Goal: Task Accomplishment & Management: Complete application form

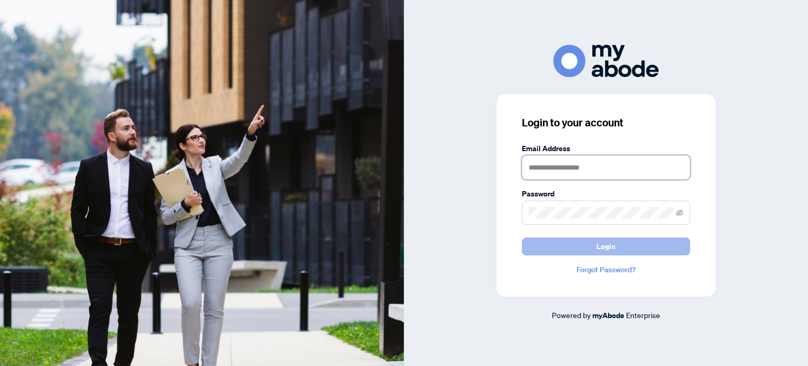
type input "**********"
click at [618, 248] on button "Login" at bounding box center [606, 246] width 168 height 18
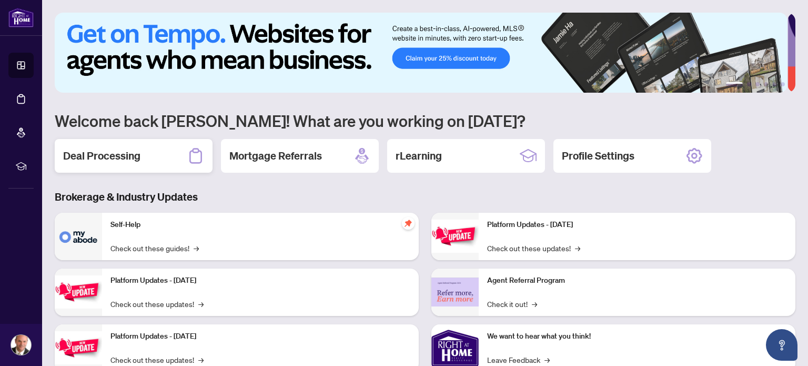
click at [141, 159] on div "Deal Processing" at bounding box center [134, 156] width 158 height 34
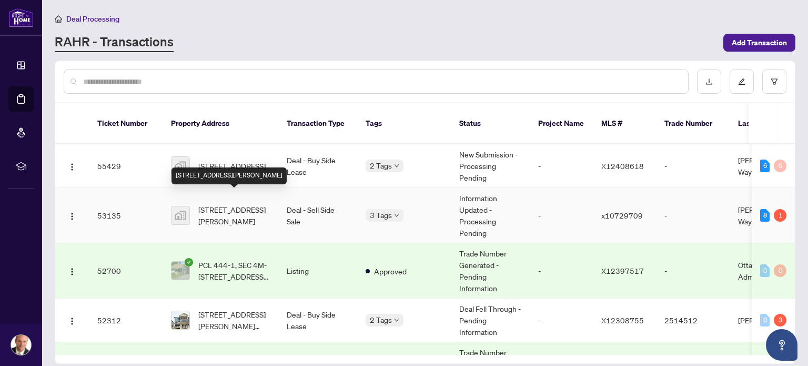
click at [235, 208] on span "[STREET_ADDRESS][PERSON_NAME]" at bounding box center [234, 215] width 72 height 23
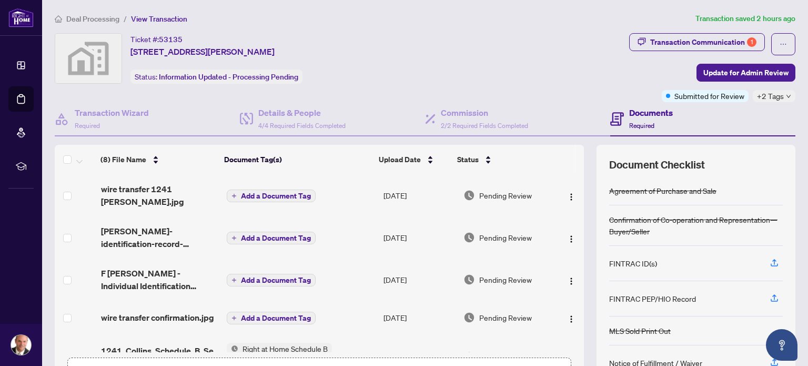
scroll to position [74, 0]
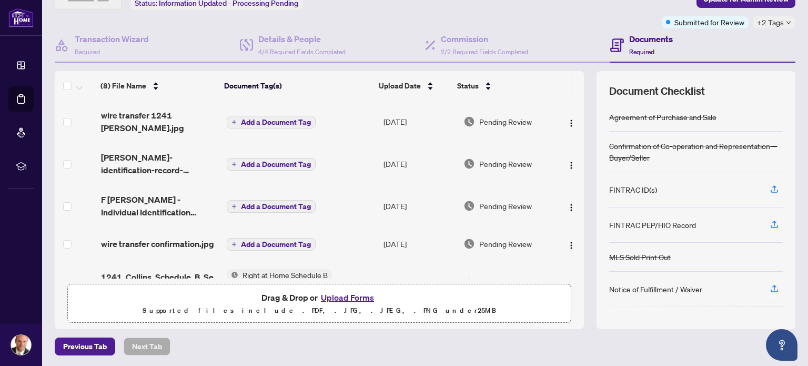
click at [327, 296] on button "Upload Forms" at bounding box center [347, 297] width 59 height 14
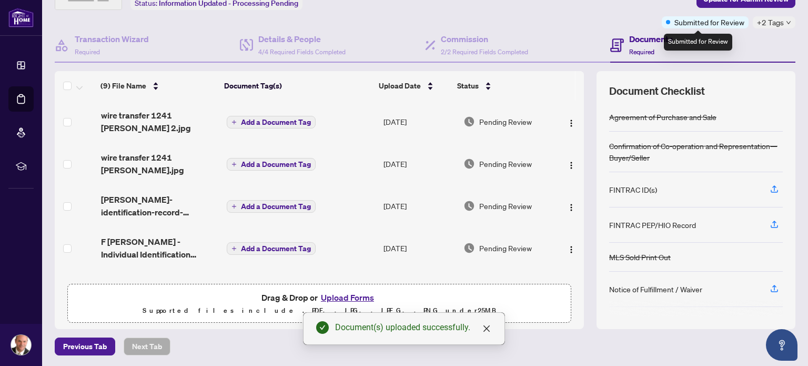
click at [705, 21] on span "Submitted for Review" at bounding box center [709, 22] width 70 height 12
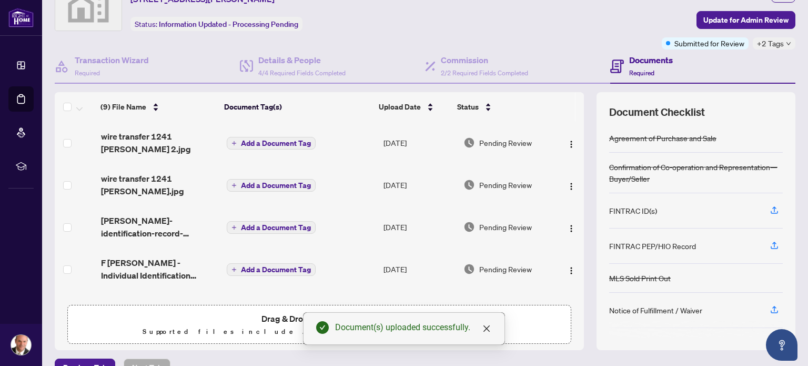
scroll to position [32, 0]
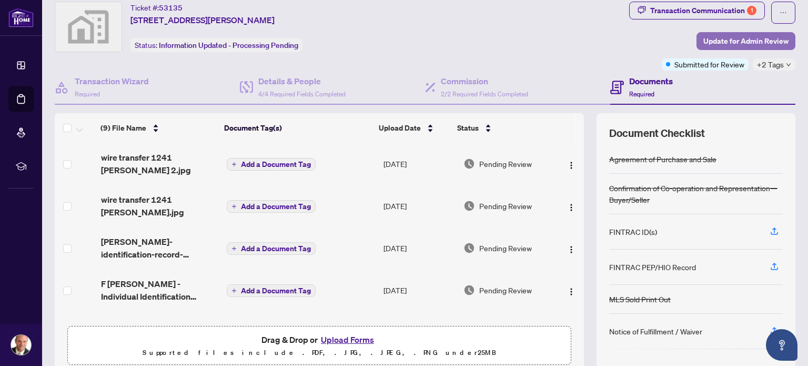
click at [735, 41] on span "Update for Admin Review" at bounding box center [745, 41] width 85 height 17
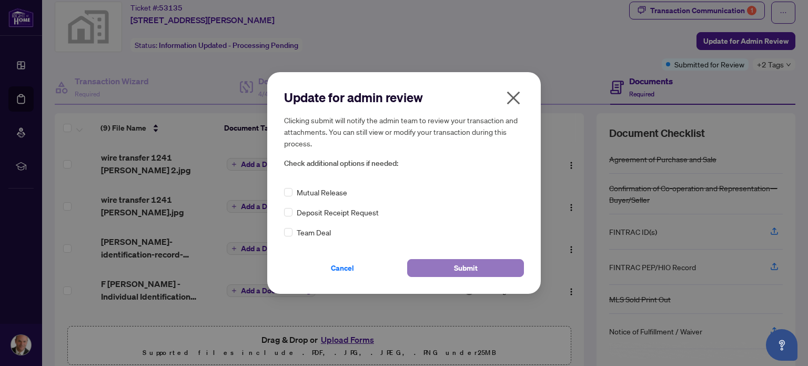
click at [431, 267] on button "Submit" at bounding box center [465, 268] width 117 height 18
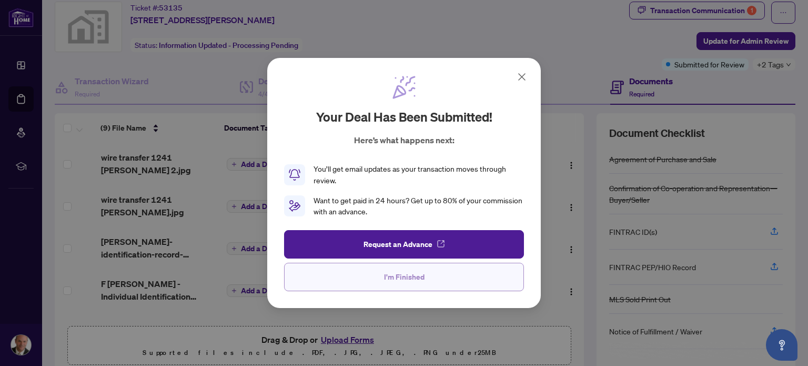
click at [421, 277] on span "I'm Finished" at bounding box center [404, 276] width 41 height 17
